Goal: Task Accomplishment & Management: Use online tool/utility

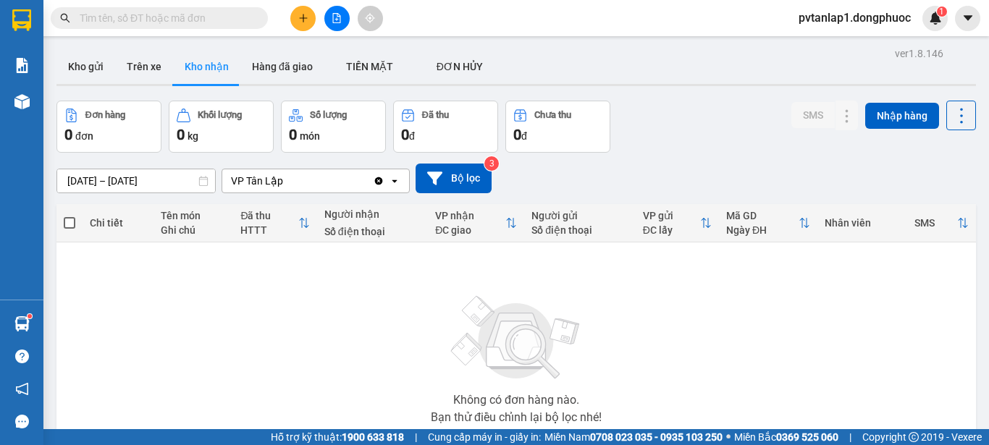
click at [44, 325] on main "ver 1.8.146 Kho gửi Trên xe Kho nhận Hàng đã giao TIỀN MẶT ĐƠN HỦY Đơn hàng 0…" at bounding box center [494, 214] width 989 height 429
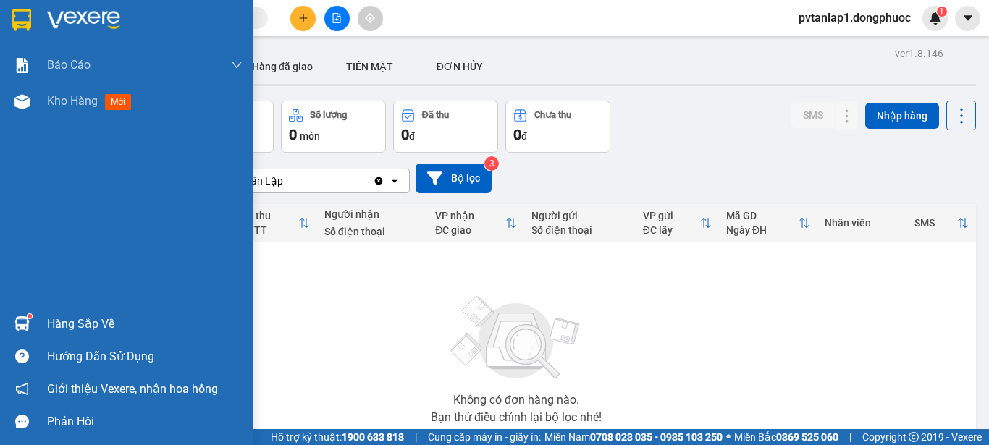
drag, startPoint x: 32, startPoint y: 325, endPoint x: 132, endPoint y: 342, distance: 101.2
click at [33, 326] on div at bounding box center [21, 323] width 25 height 25
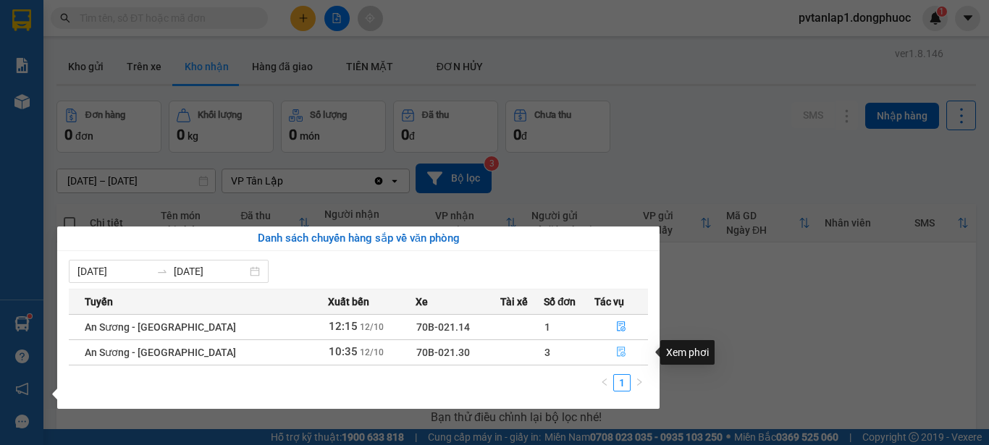
click at [620, 353] on icon "file-done" at bounding box center [621, 352] width 10 height 10
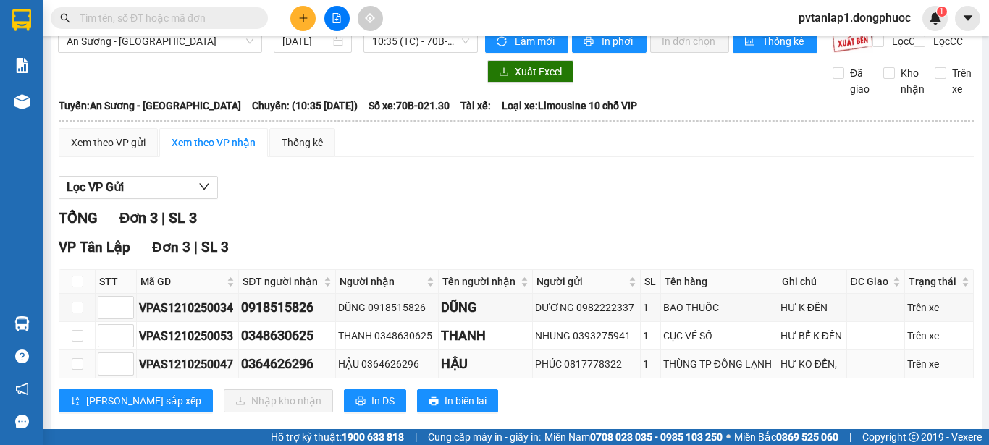
scroll to position [57, 0]
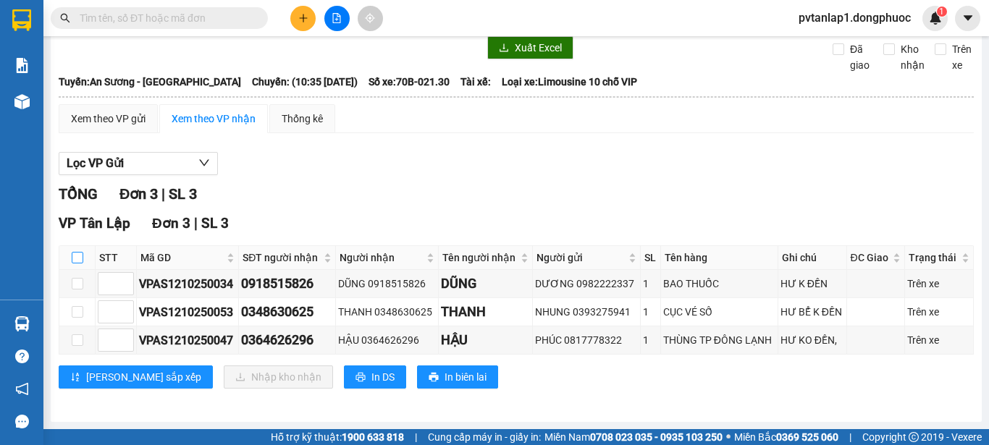
click at [80, 255] on input "checkbox" at bounding box center [78, 258] width 12 height 12
checkbox input "true"
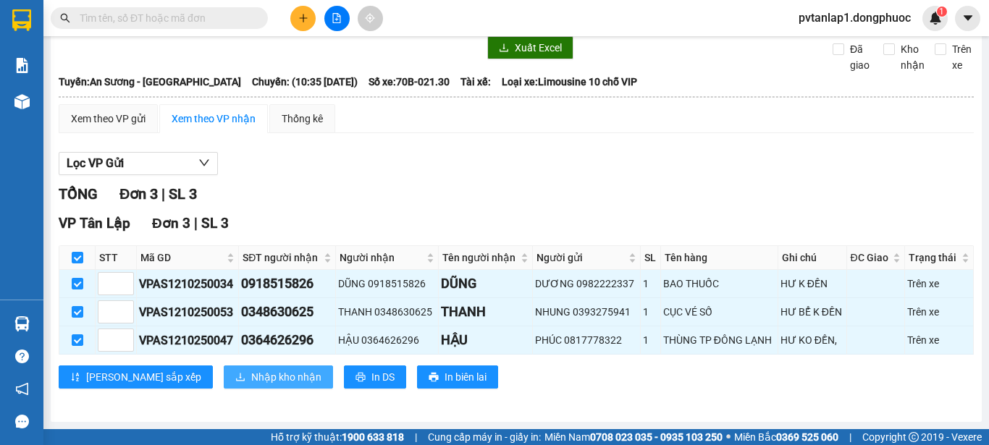
click at [251, 378] on span "Nhập kho nhận" at bounding box center [286, 377] width 70 height 16
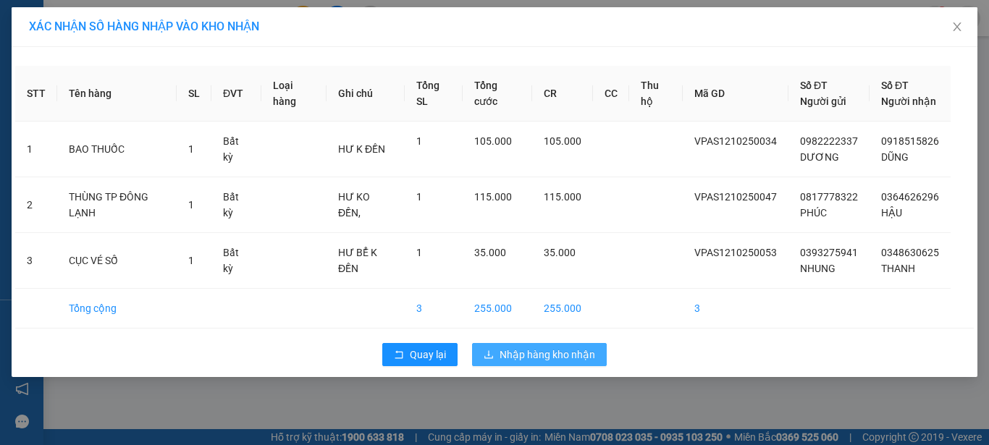
click at [564, 354] on span "Nhập hàng kho nhận" at bounding box center [547, 355] width 96 height 16
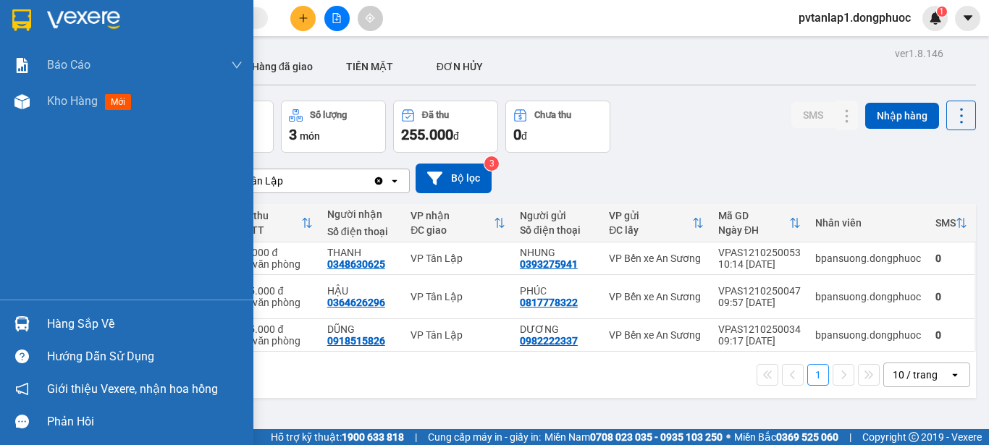
click at [14, 321] on img at bounding box center [21, 323] width 15 height 15
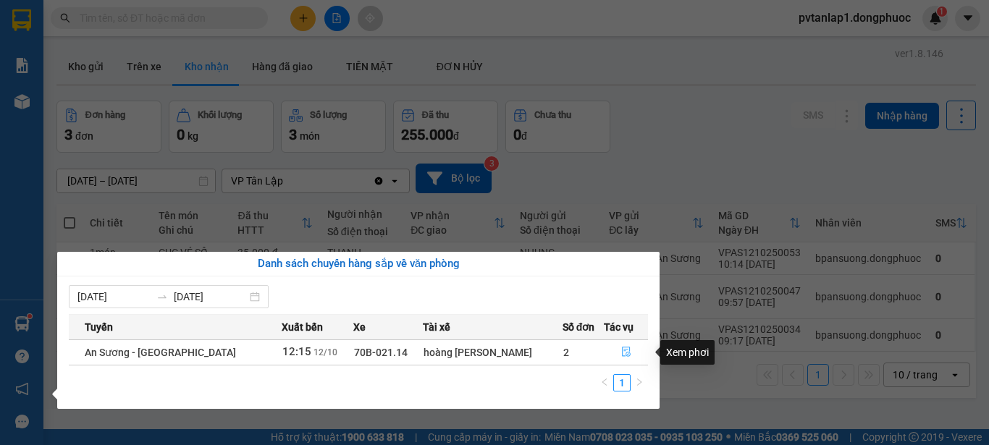
click at [623, 350] on icon "file-done" at bounding box center [626, 352] width 9 height 10
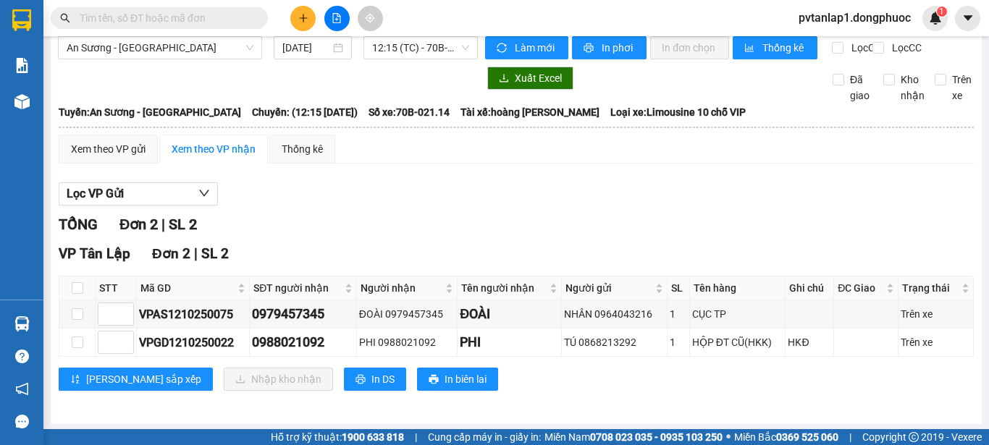
scroll to position [29, 0]
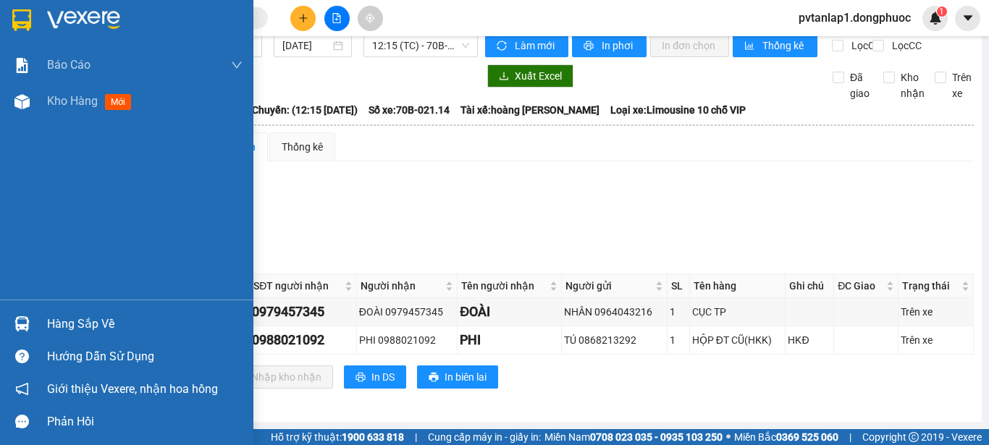
drag, startPoint x: 19, startPoint y: 21, endPoint x: 67, endPoint y: 30, distance: 48.5
click at [19, 22] on img at bounding box center [21, 20] width 19 height 22
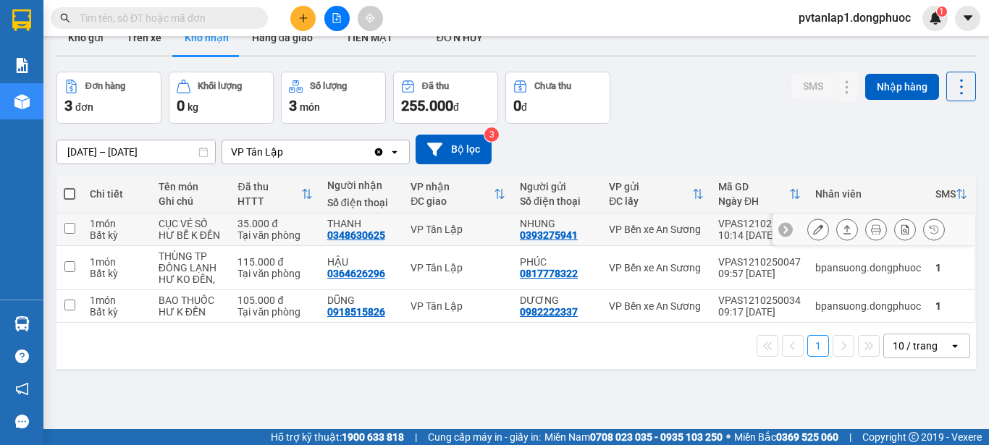
click at [843, 234] on icon at bounding box center [847, 229] width 8 height 9
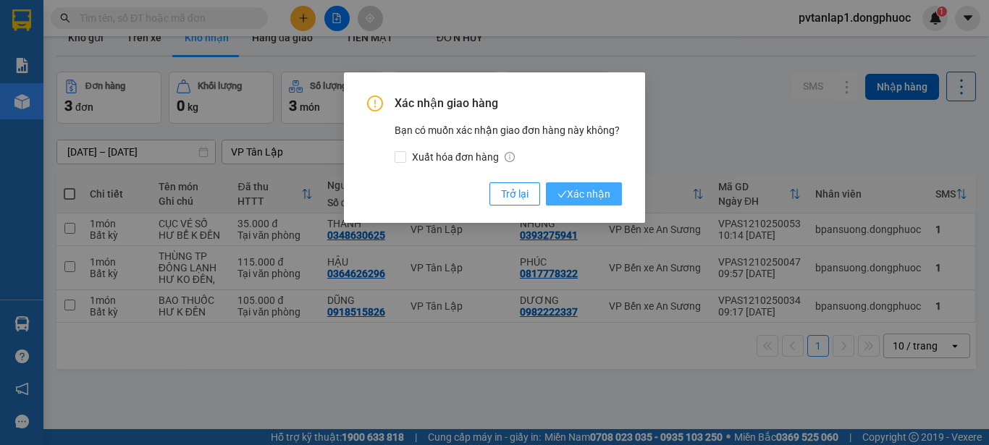
click at [589, 195] on span "Xác nhận" at bounding box center [583, 194] width 53 height 16
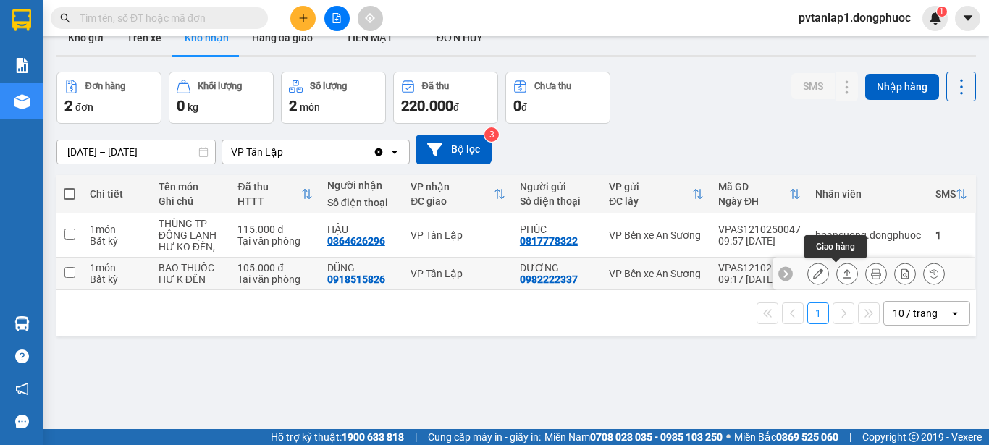
click at [837, 274] on button at bounding box center [847, 273] width 20 height 25
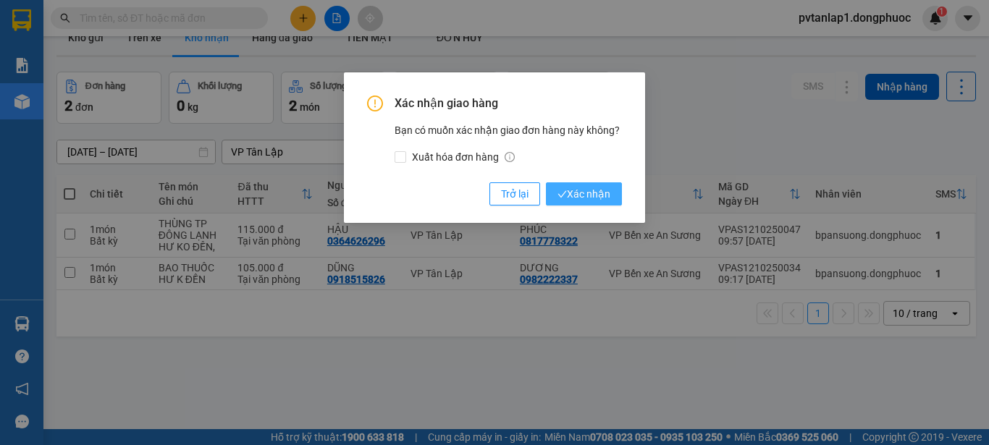
click at [603, 192] on span "Xác nhận" at bounding box center [583, 194] width 53 height 16
